Goal: Find specific page/section: Find specific page/section

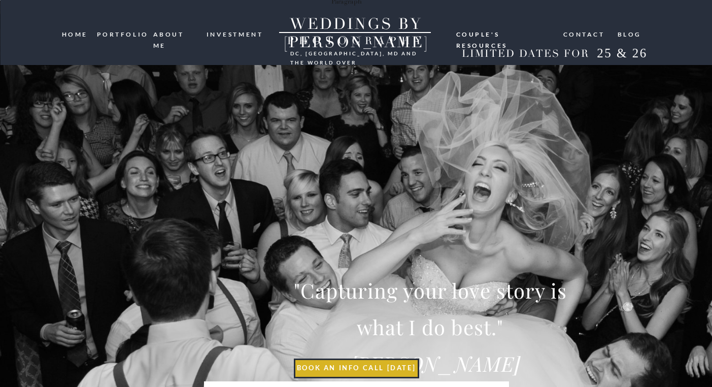
click at [134, 44] on div at bounding box center [356, 32] width 712 height 65
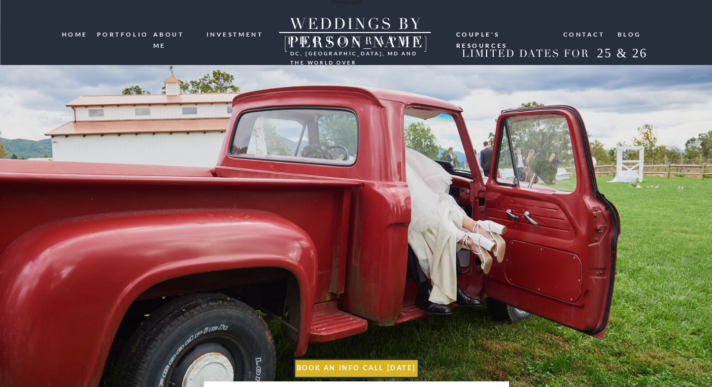
click at [132, 31] on nav "portfolio" at bounding box center [121, 34] width 49 height 10
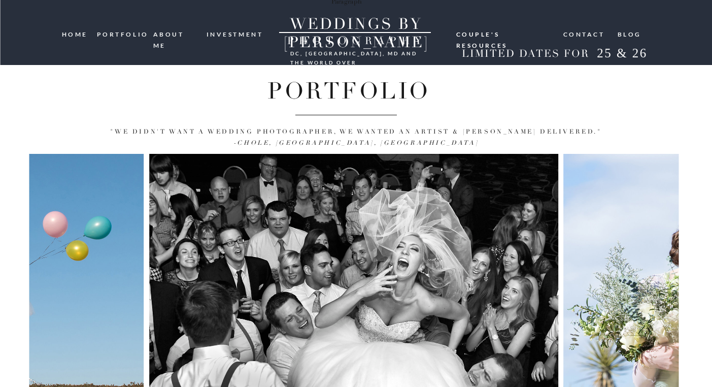
scroll to position [103, 0]
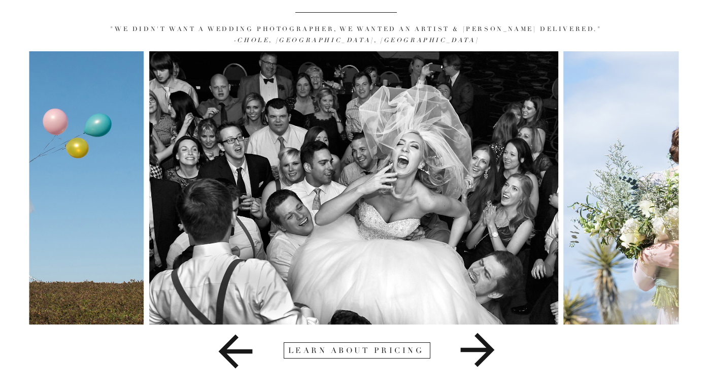
click at [471, 361] on icon at bounding box center [477, 349] width 157 height 51
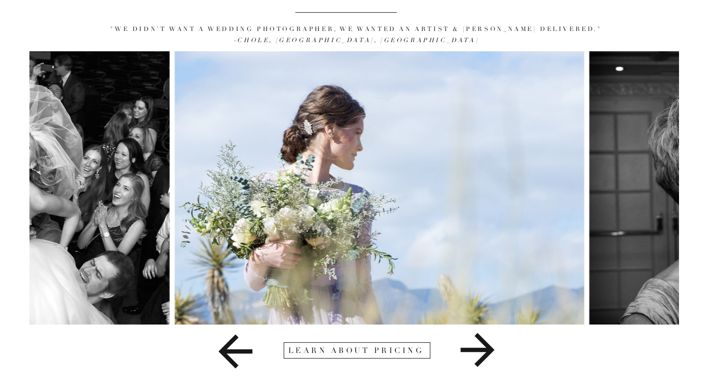
click at [471, 361] on icon at bounding box center [477, 349] width 157 height 51
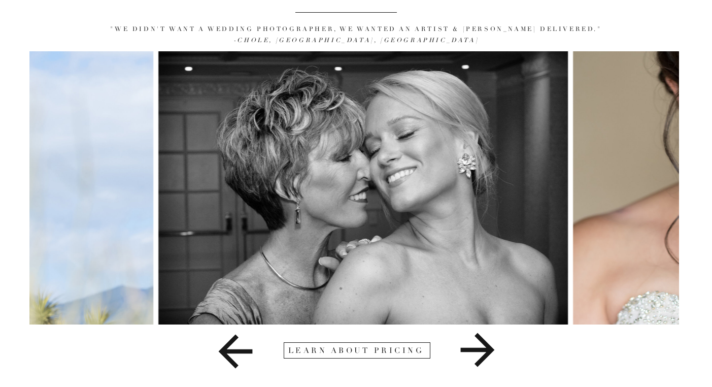
click at [471, 361] on icon at bounding box center [477, 349] width 157 height 51
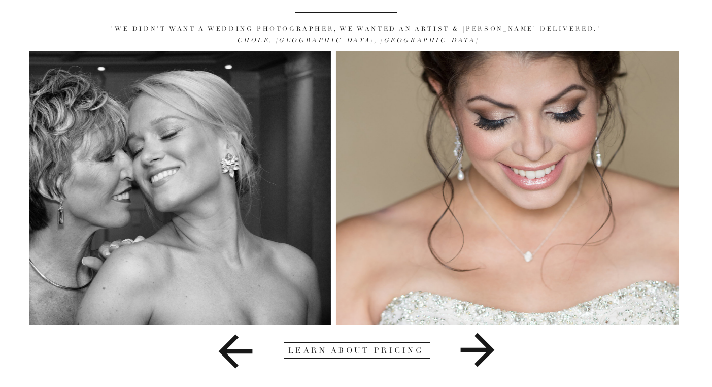
click at [471, 361] on icon at bounding box center [477, 349] width 157 height 51
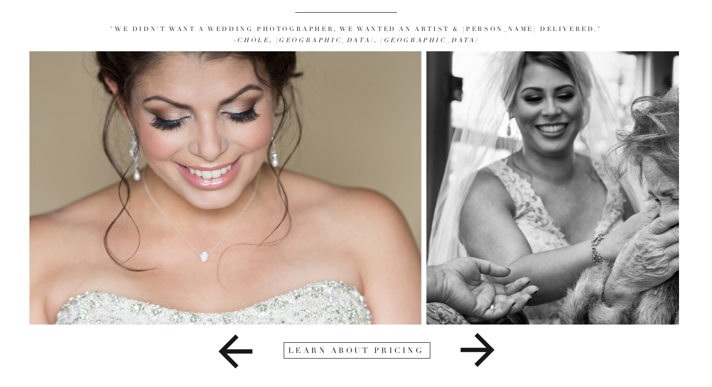
click at [471, 361] on icon at bounding box center [477, 349] width 157 height 51
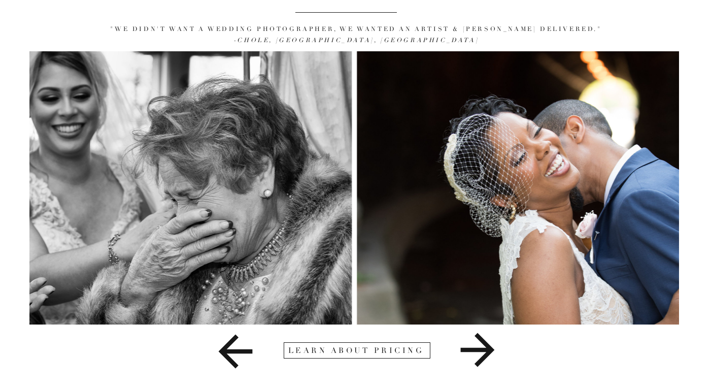
click at [471, 361] on icon at bounding box center [477, 349] width 157 height 51
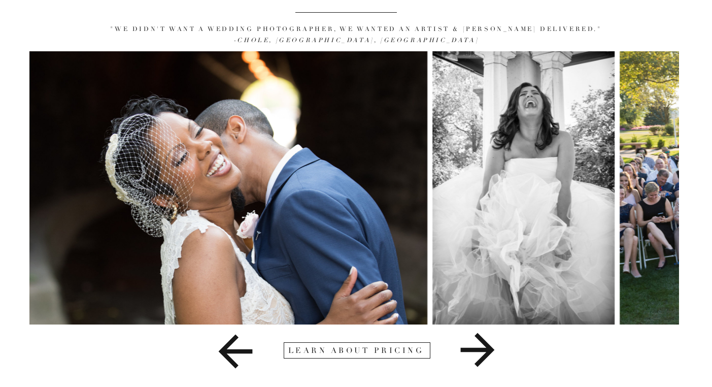
click at [471, 361] on icon at bounding box center [477, 349] width 157 height 51
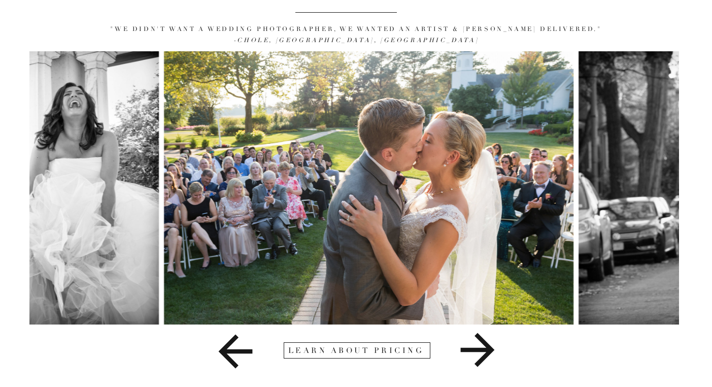
click at [415, 357] on div at bounding box center [357, 350] width 147 height 16
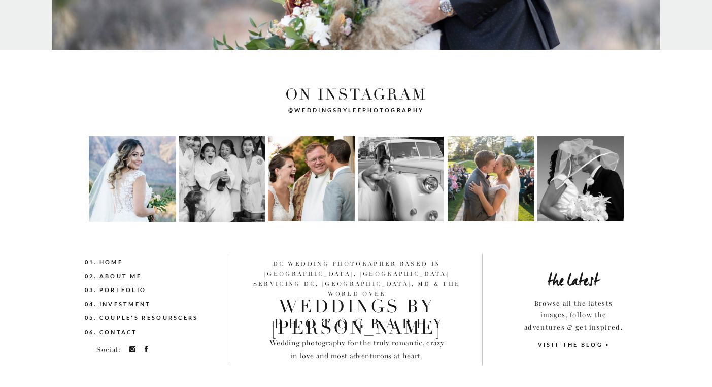
scroll to position [2093, 0]
